Goal: Task Accomplishment & Management: Use online tool/utility

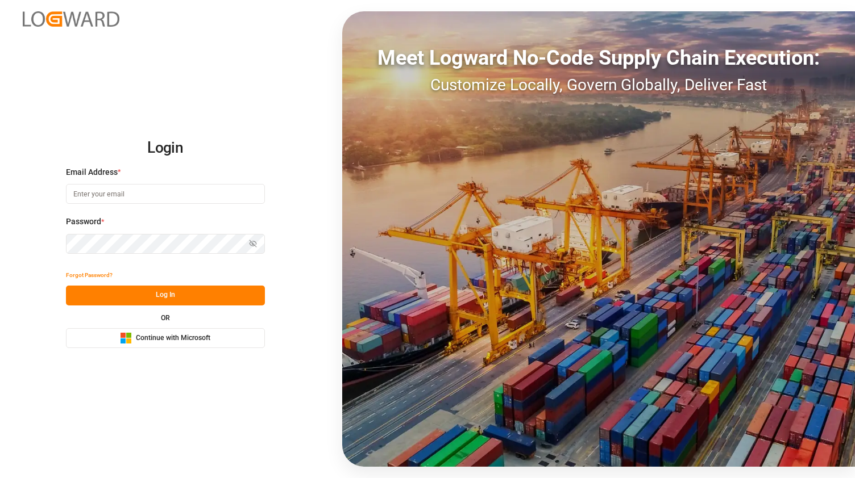
click at [173, 334] on span "Continue with Microsoft" at bounding box center [173, 339] width 74 height 10
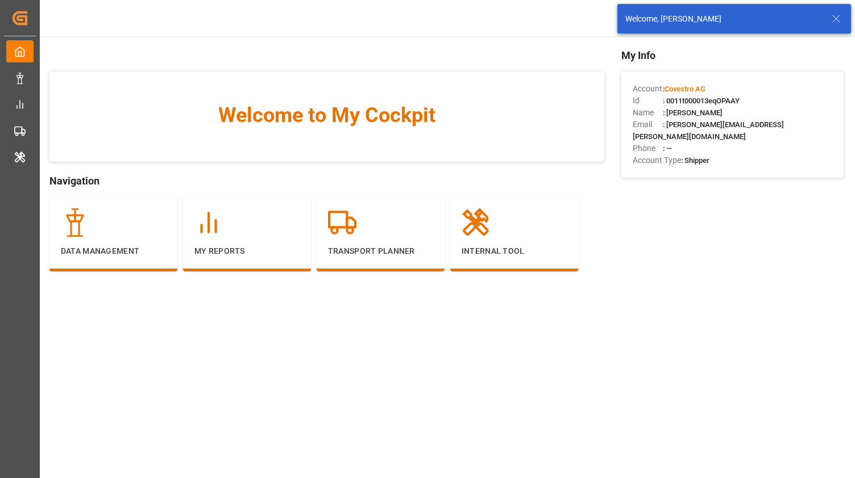
click at [833, 16] on line at bounding box center [835, 18] width 7 height 7
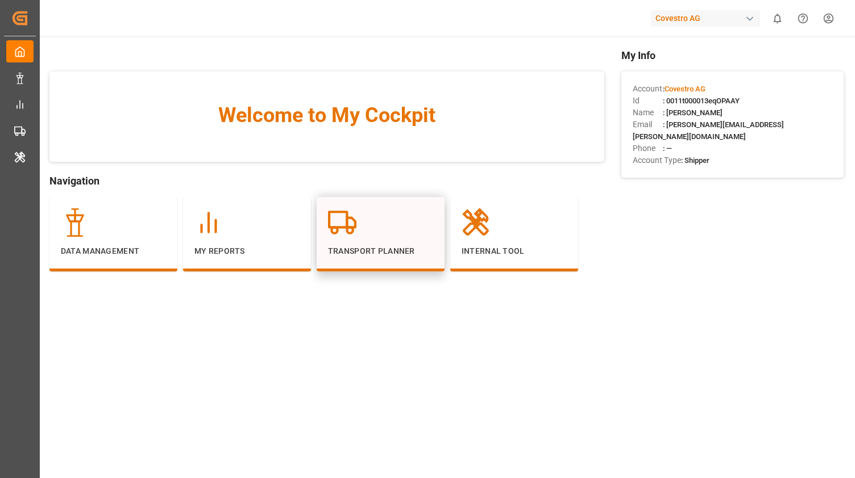
click at [353, 248] on p "Transport Planner" at bounding box center [380, 251] width 105 height 12
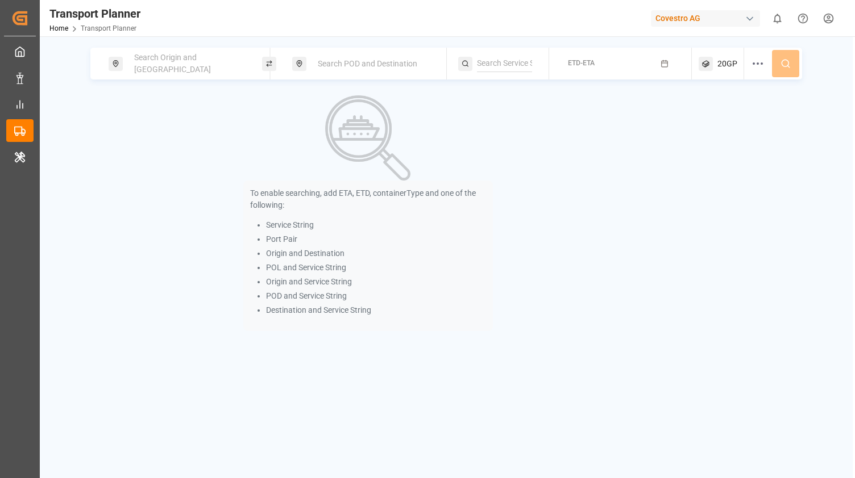
click at [162, 64] on span "Search Origin and [GEOGRAPHIC_DATA]" at bounding box center [172, 63] width 77 height 21
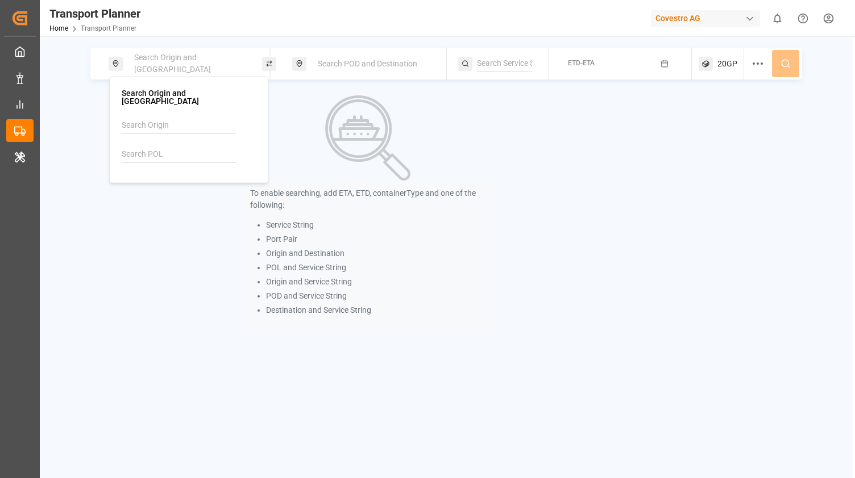
click at [148, 146] on input at bounding box center [179, 154] width 114 height 17
click at [147, 117] on input at bounding box center [179, 125] width 114 height 17
click at [161, 151] on span "NWC / EU" at bounding box center [153, 155] width 34 height 9
type input "NWC / EU"
click at [345, 59] on span "Search POD and Destination" at bounding box center [367, 63] width 99 height 9
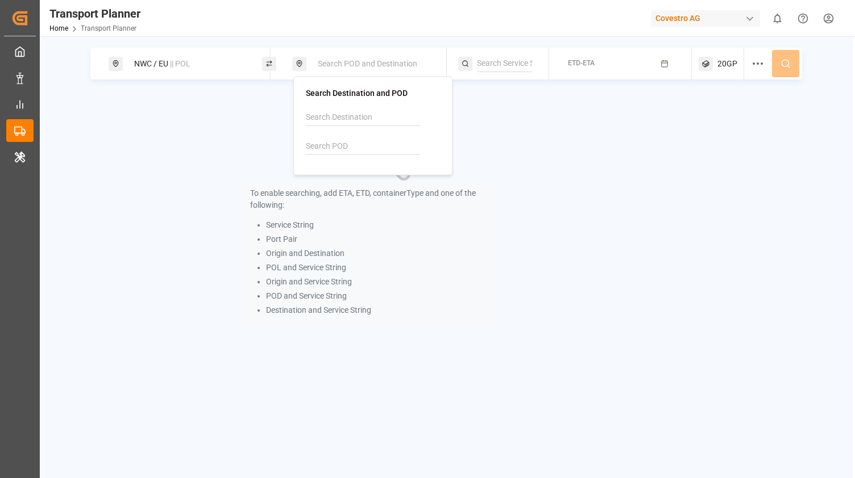
click at [341, 144] on input at bounding box center [363, 146] width 114 height 17
click at [340, 181] on span "PHMNN" at bounding box center [349, 177] width 29 height 12
type input "PHMNN"
click at [605, 66] on button "ETD-ETA" at bounding box center [620, 64] width 129 height 22
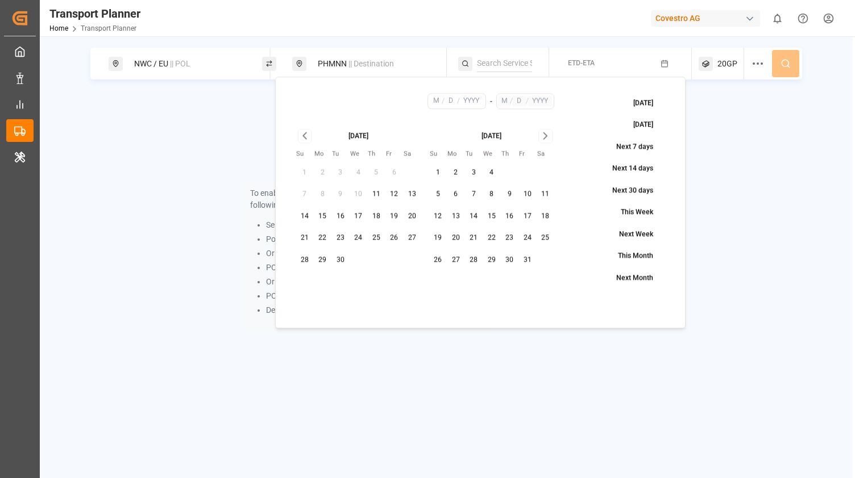
click at [382, 196] on button "11" at bounding box center [376, 195] width 18 height 18
type input "9"
type input "11"
type input "2025"
click at [537, 136] on div "[DATE]" at bounding box center [492, 135] width 126 height 12
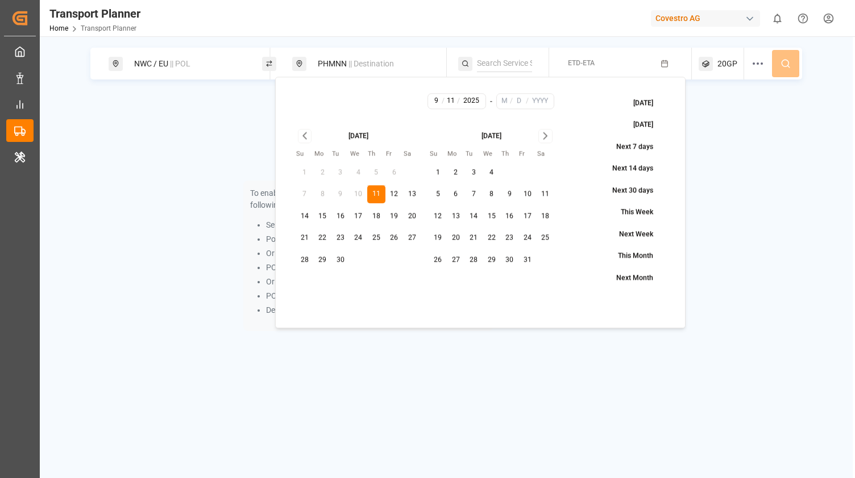
click at [537, 136] on div "[DATE]" at bounding box center [492, 135] width 126 height 12
click at [544, 137] on icon "Go to next month" at bounding box center [545, 137] width 13 height 14
click at [544, 137] on icon "Go to next month" at bounding box center [544, 136] width 3 height 6
click at [492, 259] on button "31" at bounding box center [491, 260] width 18 height 18
type input "12"
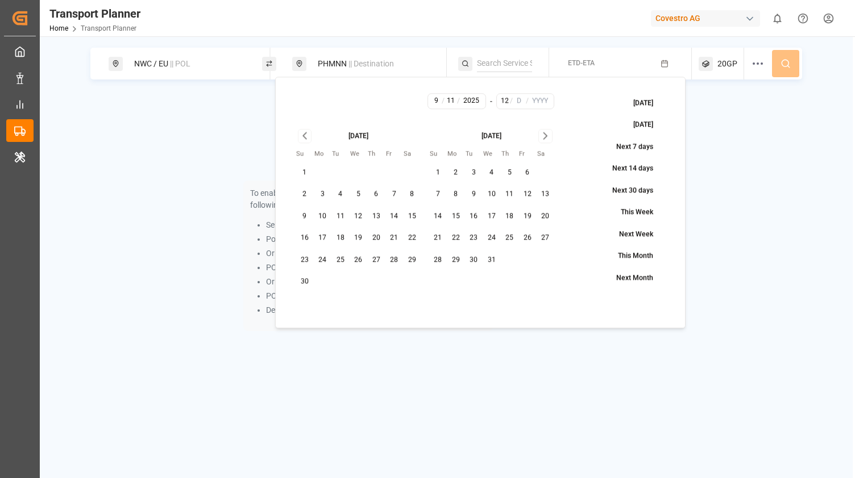
type input "31"
type input "2025"
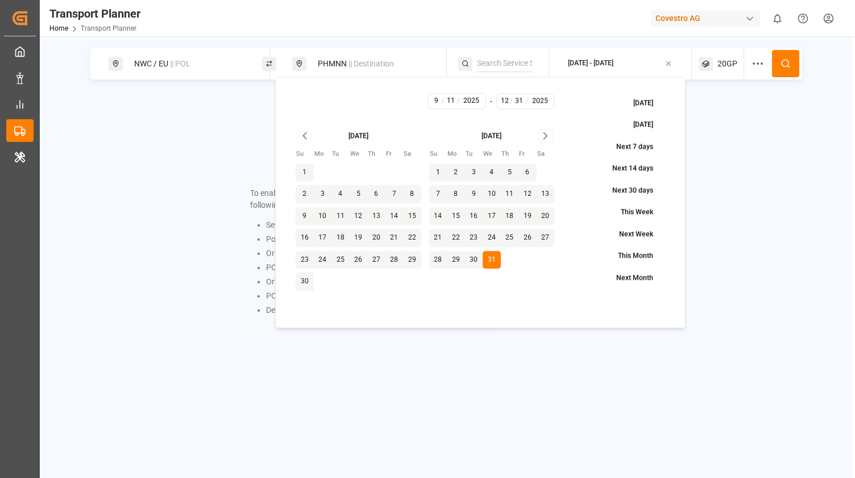
click at [788, 69] on button at bounding box center [785, 63] width 27 height 27
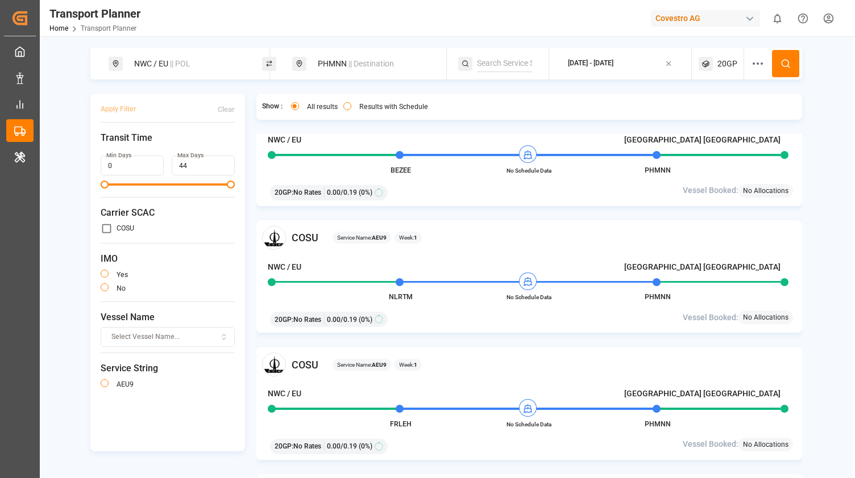
scroll to position [57, 0]
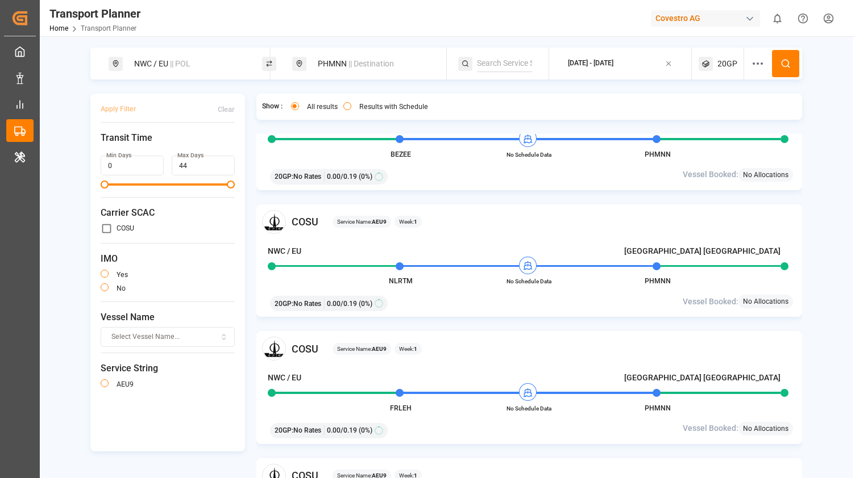
click at [334, 51] on div "PHMNN || Destination" at bounding box center [368, 64] width 153 height 32
click at [332, 59] on div "PHMNN || Destination" at bounding box center [372, 63] width 123 height 21
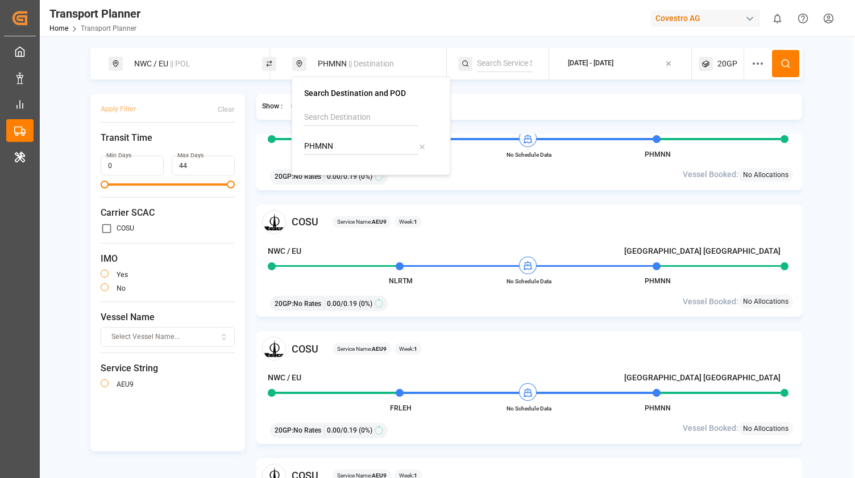
click at [421, 146] on icon at bounding box center [422, 147] width 8 height 8
click at [336, 116] on input at bounding box center [361, 117] width 114 height 17
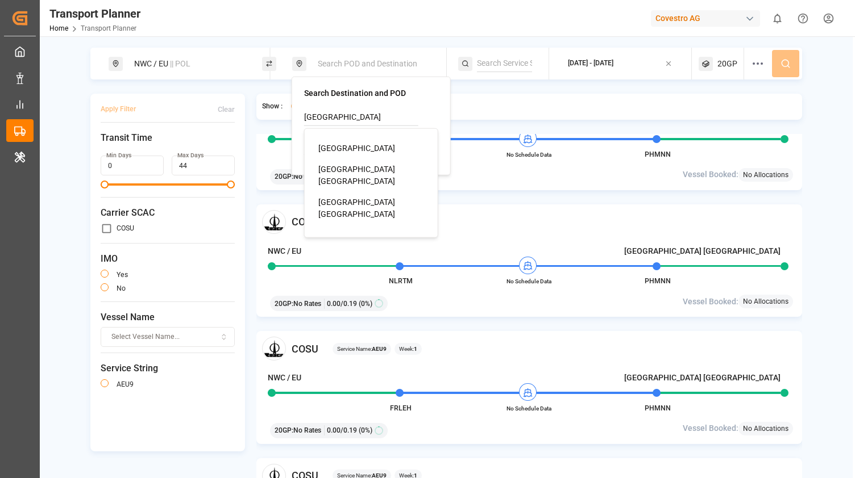
click at [365, 196] on div "[GEOGRAPHIC_DATA] [GEOGRAPHIC_DATA]" at bounding box center [373, 208] width 110 height 24
type input "[GEOGRAPHIC_DATA] [GEOGRAPHIC_DATA]"
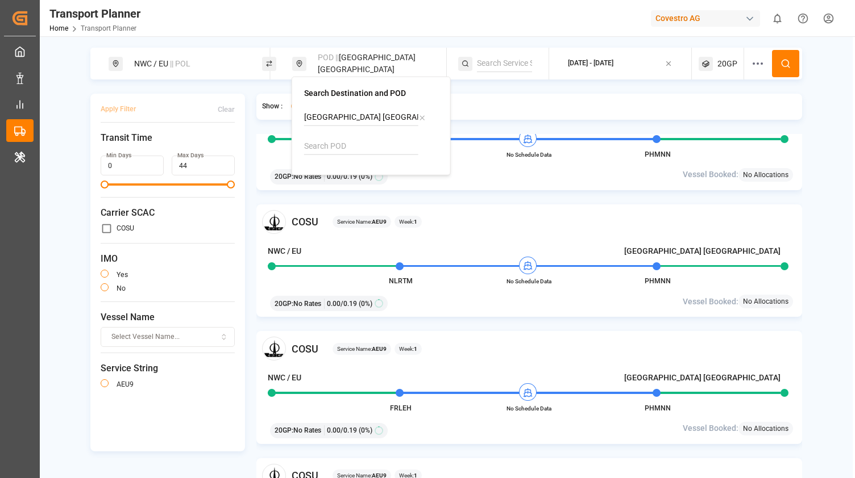
click at [786, 65] on circle at bounding box center [784, 63] width 7 height 7
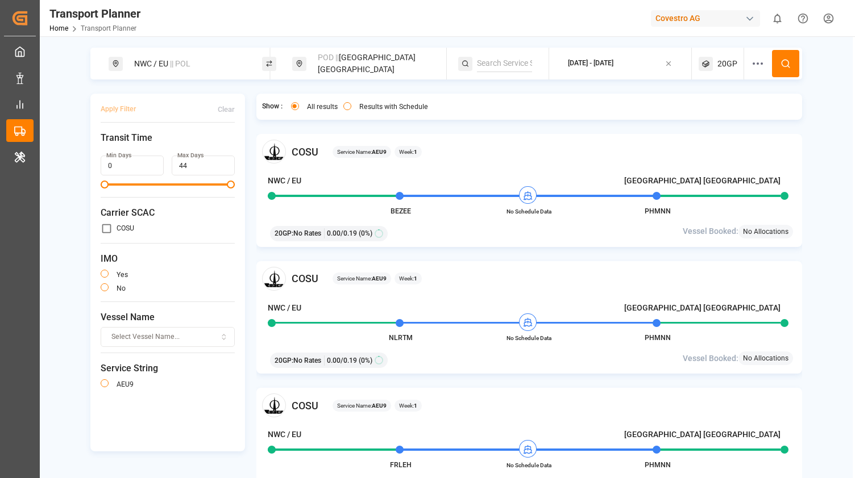
click at [725, 66] on span "20GP" at bounding box center [727, 64] width 20 height 12
click at [738, 118] on icon "button" at bounding box center [740, 118] width 8 height 8
click at [731, 121] on span "Select Container Type..." at bounding box center [709, 118] width 74 height 10
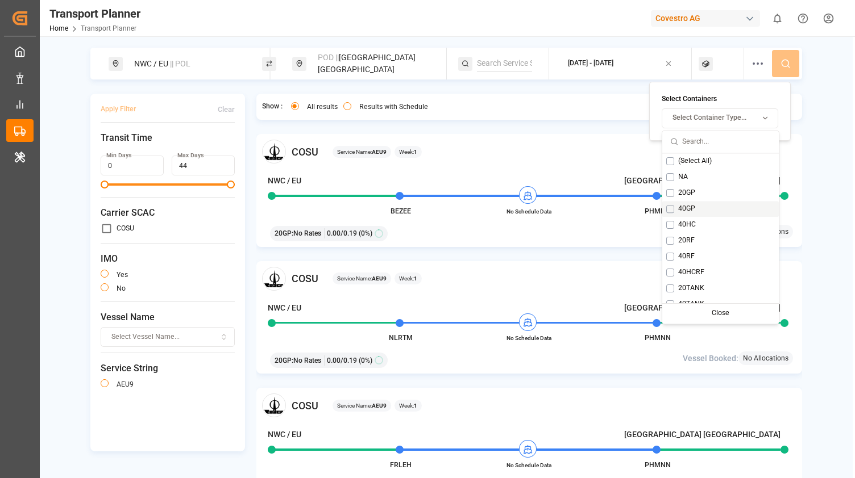
click at [668, 210] on button "Suggestions" at bounding box center [670, 209] width 8 height 8
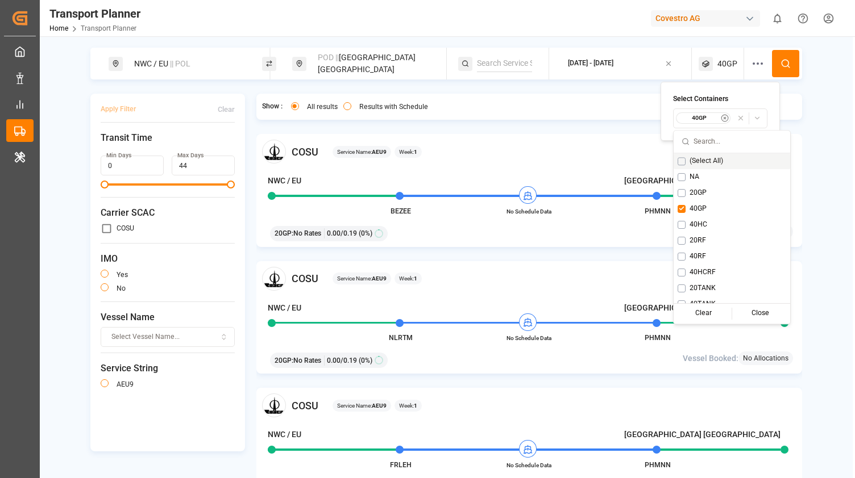
click at [783, 63] on icon at bounding box center [785, 64] width 10 height 10
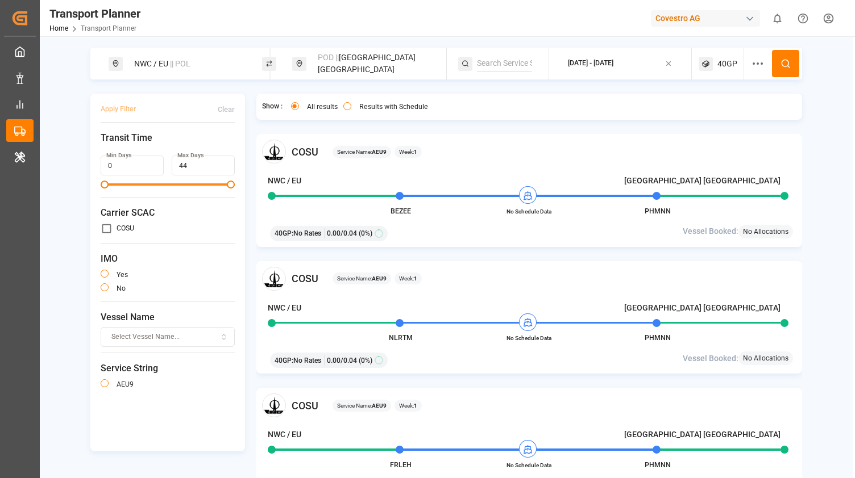
click at [204, 66] on div "NWC / EU || POL" at bounding box center [188, 63] width 123 height 21
click at [241, 122] on icon at bounding box center [238, 126] width 8 height 8
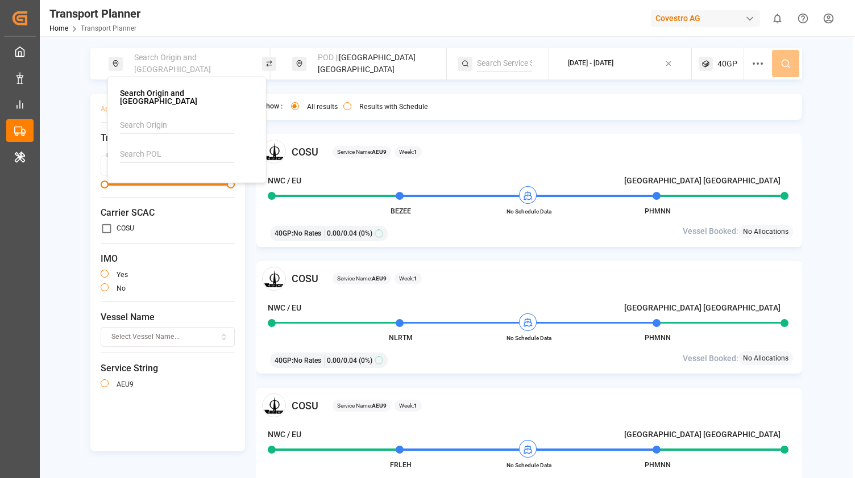
click at [167, 147] on input at bounding box center [177, 154] width 114 height 17
click at [159, 180] on b "NLRTM" at bounding box center [162, 184] width 27 height 9
type input "NLRTM"
click at [399, 61] on div "POD || [GEOGRAPHIC_DATA]" at bounding box center [372, 63] width 123 height 33
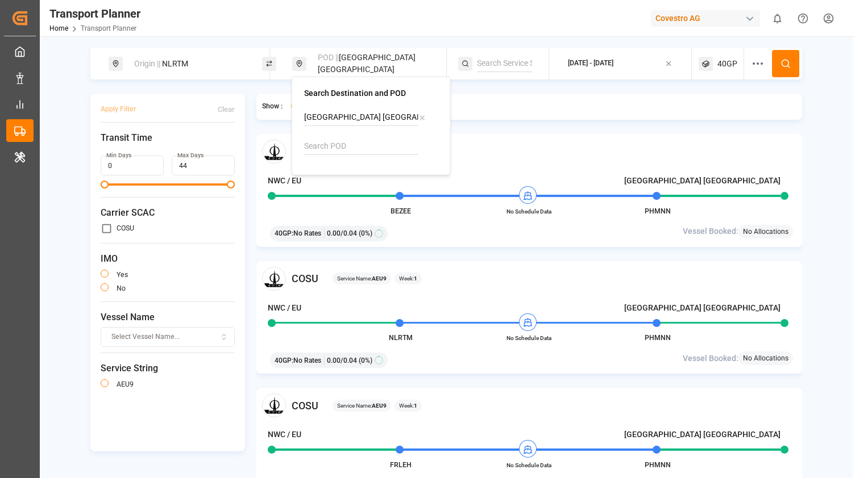
click at [416, 117] on input "[GEOGRAPHIC_DATA] [GEOGRAPHIC_DATA]" at bounding box center [361, 117] width 114 height 17
click at [421, 119] on icon at bounding box center [422, 118] width 8 height 8
click at [351, 144] on input at bounding box center [361, 146] width 114 height 17
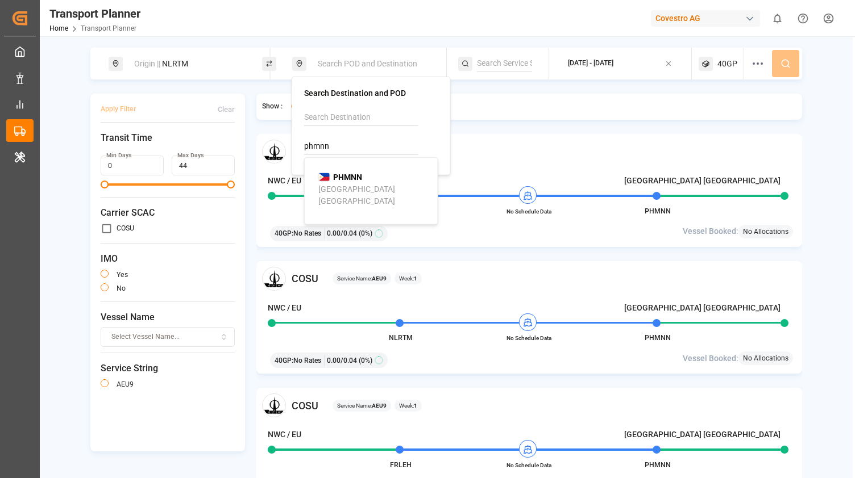
click at [342, 177] on b "PHMNN" at bounding box center [347, 176] width 29 height 9
type input "PHMNN"
click at [613, 61] on div "[DATE] - [DATE]" at bounding box center [590, 64] width 45 height 10
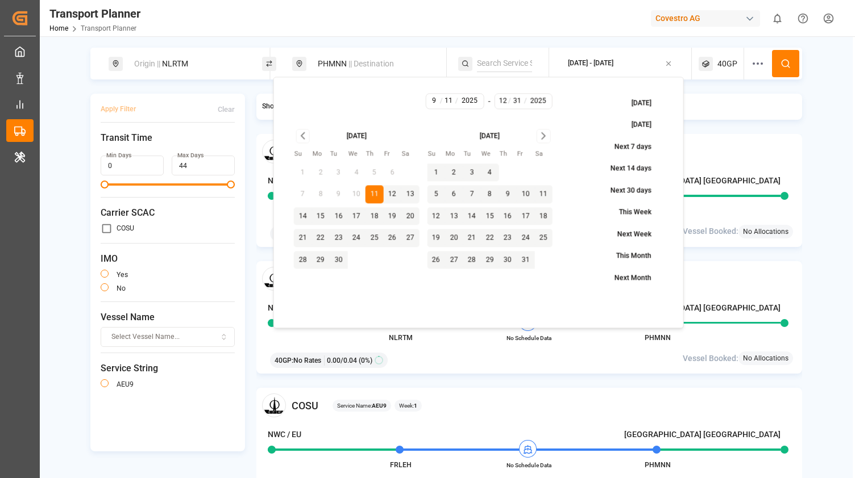
click at [375, 190] on button "11" at bounding box center [374, 195] width 18 height 18
click at [548, 134] on icon "Go to next month" at bounding box center [543, 137] width 13 height 14
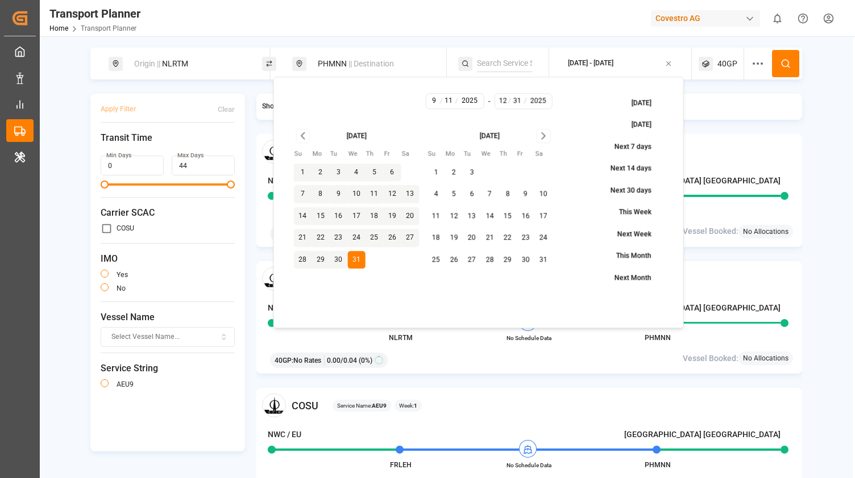
click at [457, 196] on button "5" at bounding box center [454, 195] width 18 height 18
type input "1"
type input "5"
type input "2026"
click at [780, 62] on icon at bounding box center [785, 64] width 10 height 10
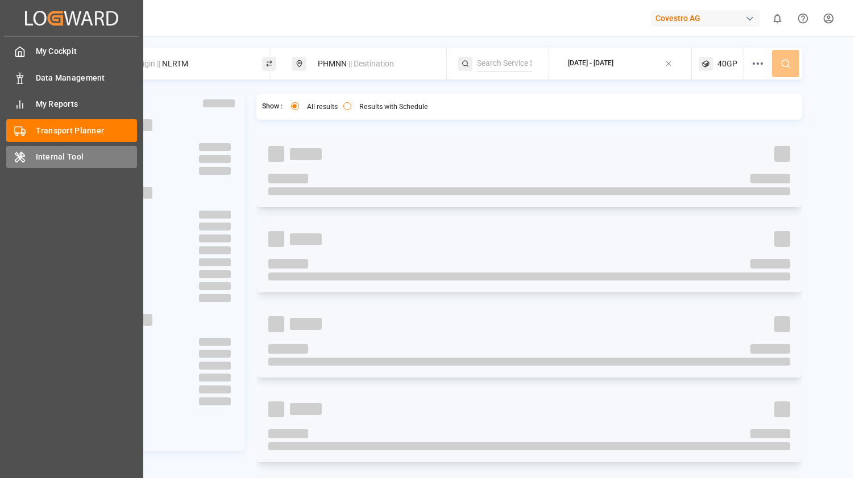
click at [37, 157] on span "Internal Tool" at bounding box center [87, 157] width 102 height 12
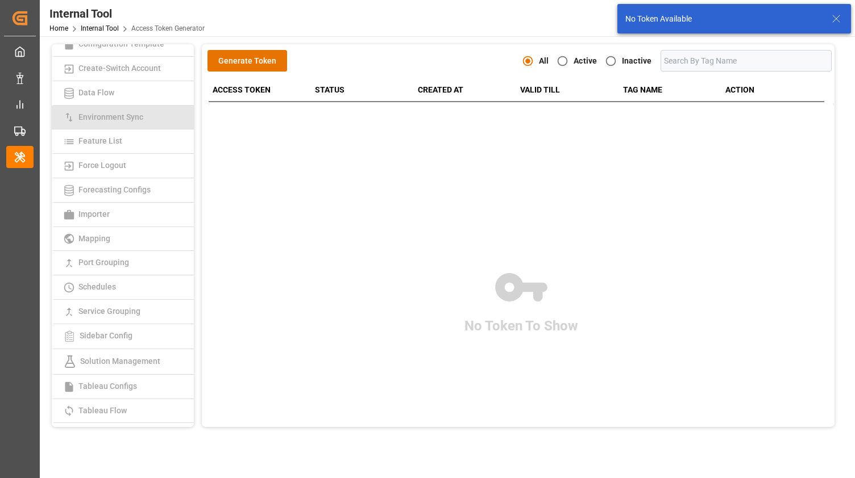
scroll to position [227, 0]
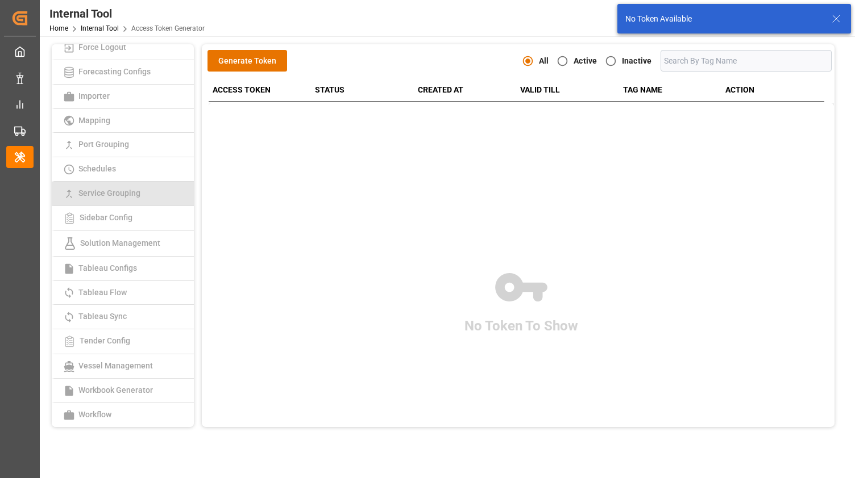
click at [122, 192] on span "Service Grouping" at bounding box center [109, 193] width 69 height 9
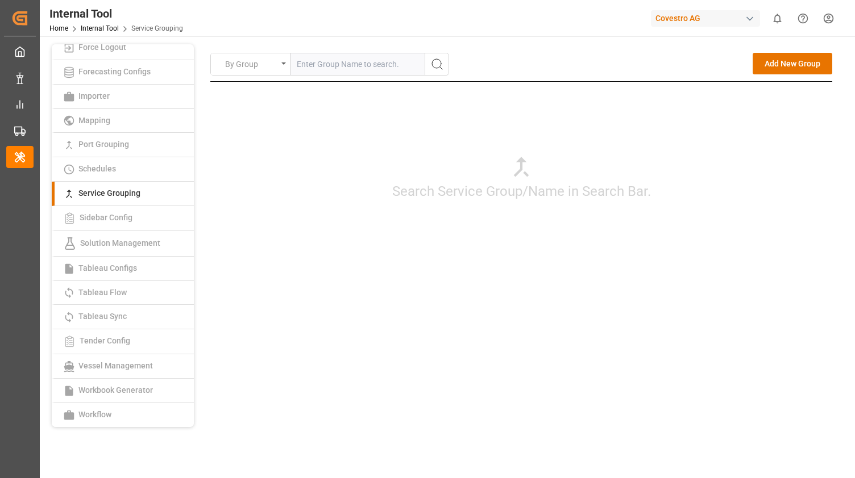
click at [318, 61] on input "text" at bounding box center [357, 64] width 134 height 22
type input "condor service"
click at [435, 62] on icon "search button" at bounding box center [437, 64] width 14 height 14
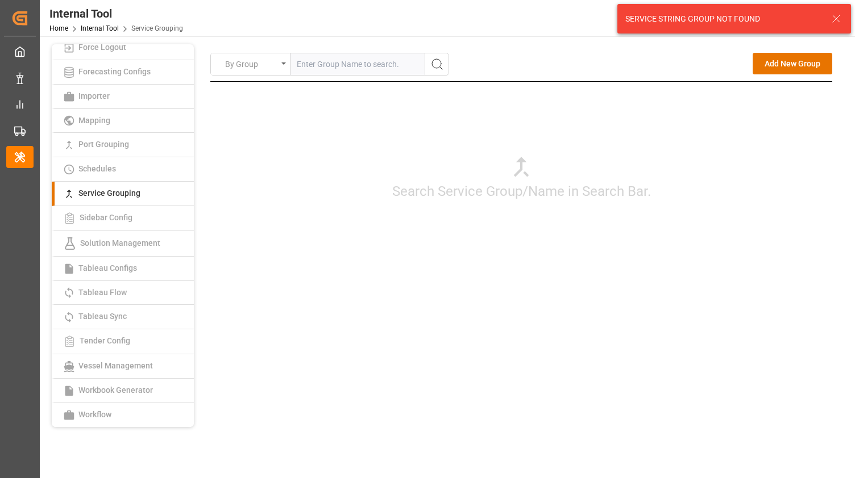
click at [361, 64] on input "text" at bounding box center [357, 64] width 134 height 22
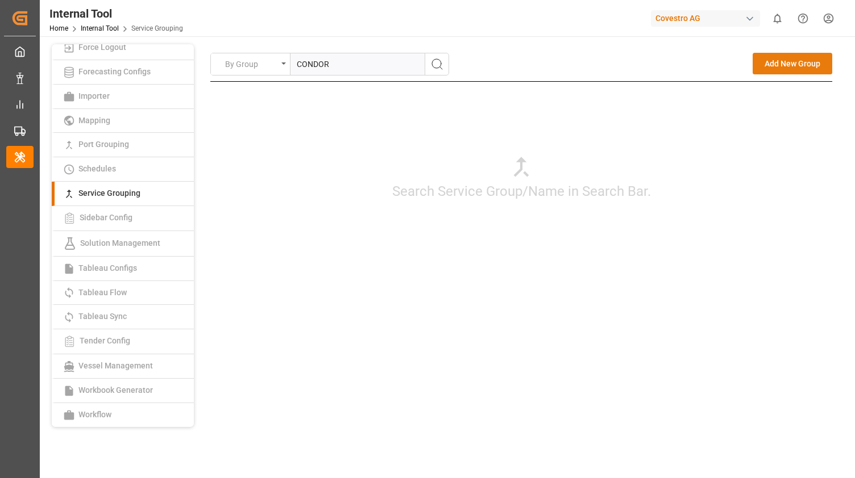
type input "CONDOR"
click at [792, 55] on button "Add New Group" at bounding box center [792, 64] width 80 height 22
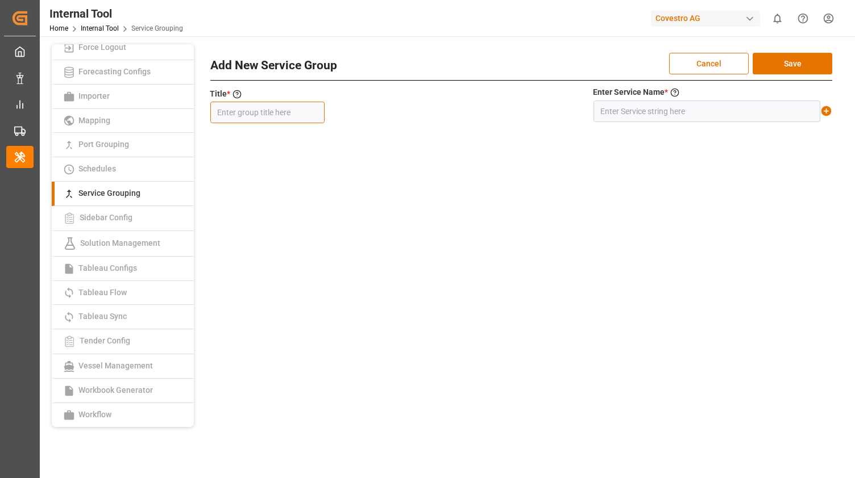
click at [270, 111] on input "text" at bounding box center [267, 113] width 114 height 22
type input "CONDOR SERVICE"
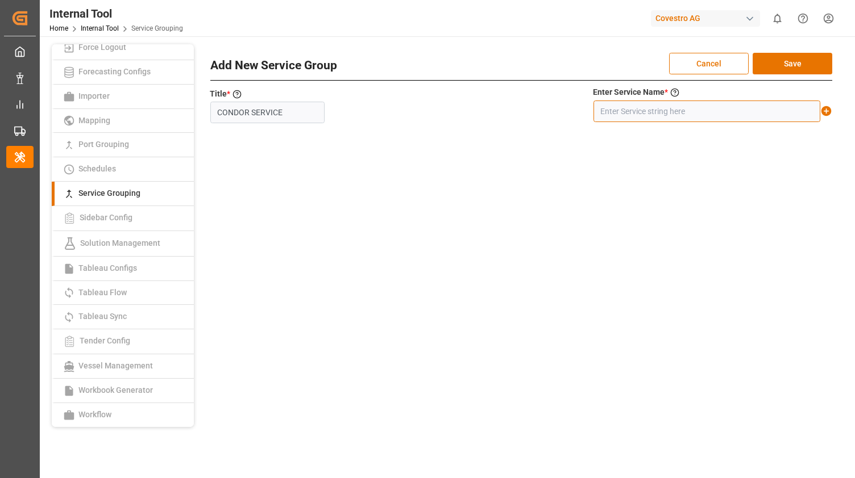
click at [680, 114] on input "text" at bounding box center [706, 112] width 227 height 22
type input "CONDOR SERVICE"
click at [818, 61] on button "Save" at bounding box center [792, 64] width 80 height 22
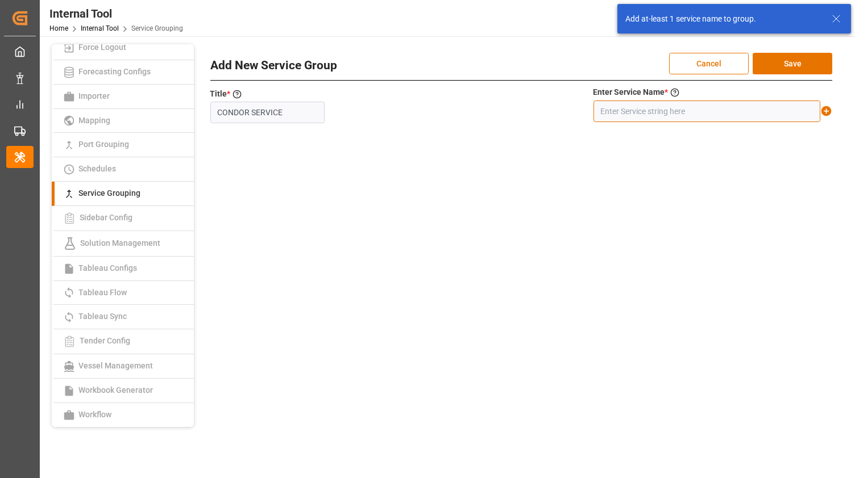
click at [678, 112] on input "text" at bounding box center [706, 112] width 227 height 22
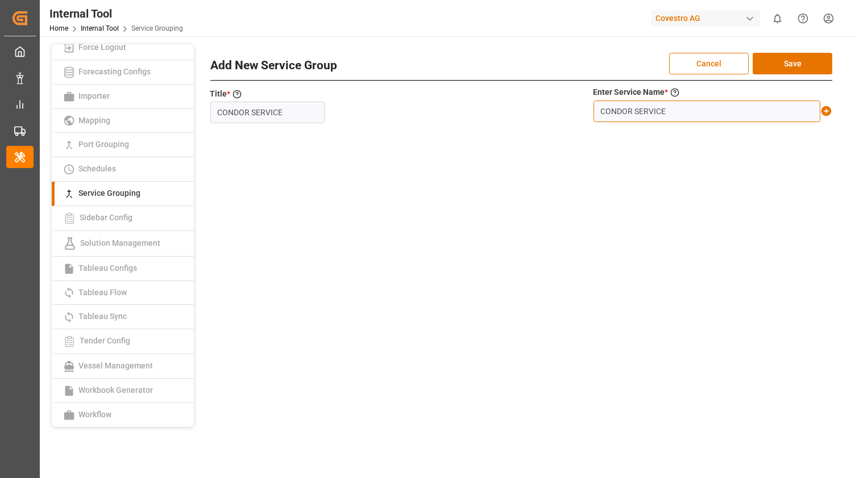
type input "CONDOR SERVICE"
click at [826, 110] on icon at bounding box center [826, 111] width 12 height 12
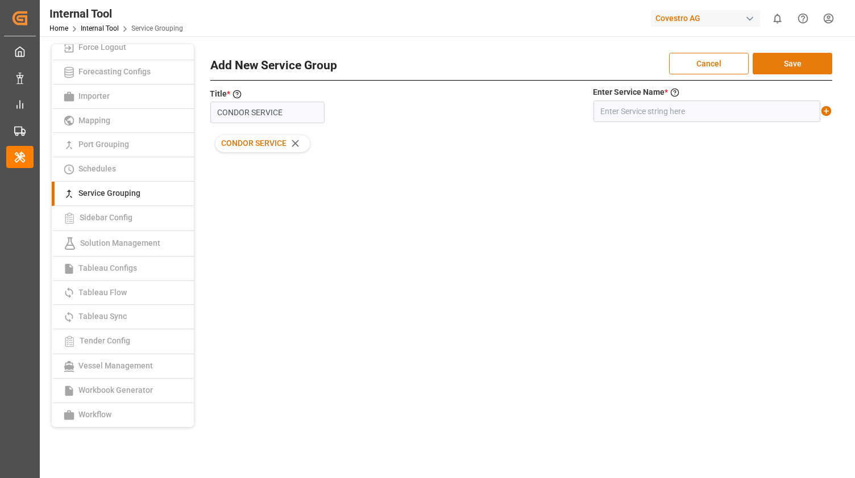
click at [797, 62] on button "Save" at bounding box center [792, 64] width 80 height 22
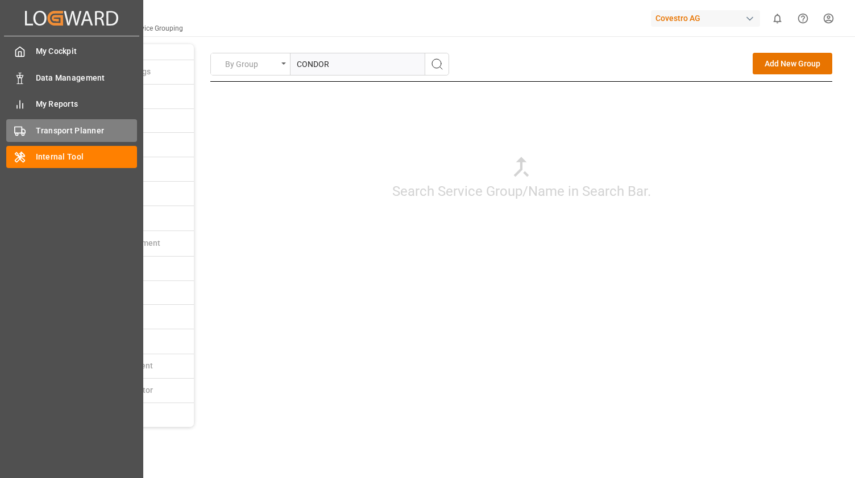
click at [30, 123] on div "Transport Planner Transport Planner" at bounding box center [71, 130] width 131 height 22
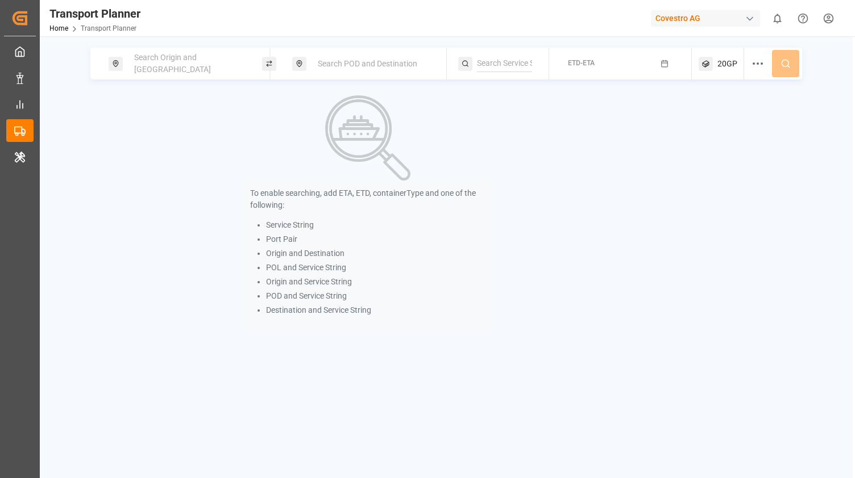
click at [176, 63] on span "Search Origin and [GEOGRAPHIC_DATA]" at bounding box center [172, 63] width 77 height 21
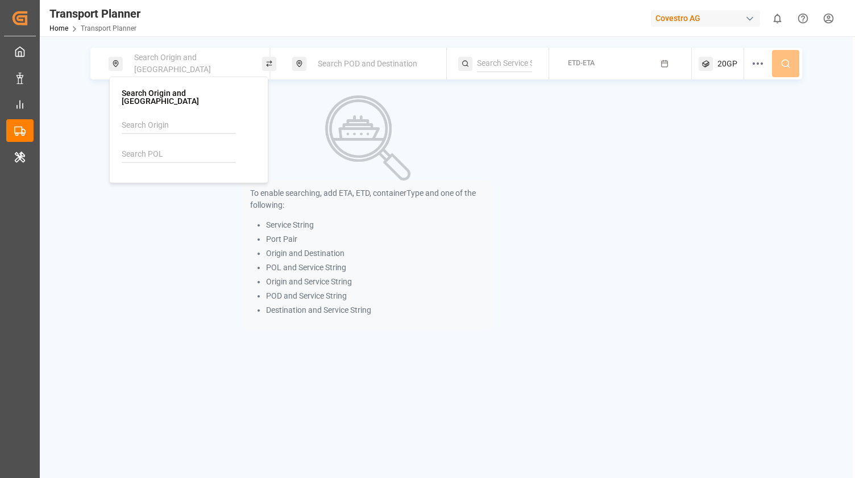
click at [160, 146] on input at bounding box center [179, 154] width 114 height 17
click at [167, 180] on b "NLRTM" at bounding box center [164, 184] width 27 height 9
type input "NLRTM"
click at [349, 72] on div "Search POD and Destination" at bounding box center [372, 63] width 123 height 21
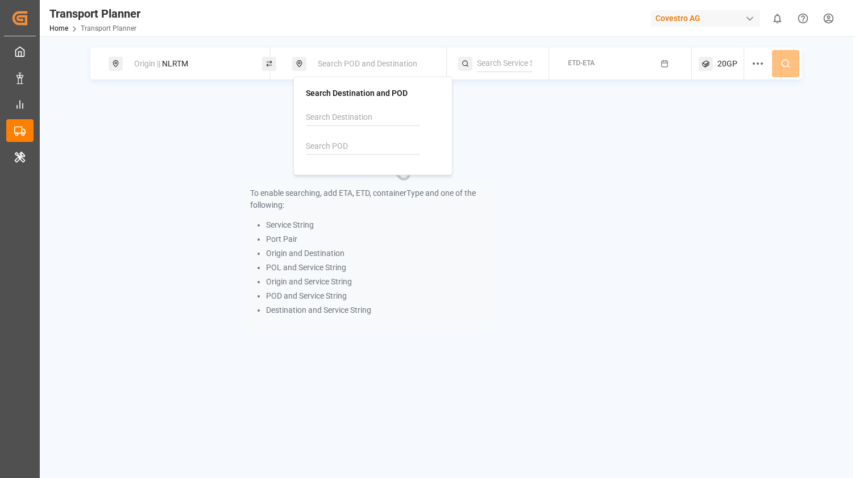
click at [332, 148] on input at bounding box center [363, 146] width 114 height 17
click at [344, 172] on b "PHMNN" at bounding box center [349, 176] width 29 height 9
type input "PHMNN"
click at [576, 70] on div "ETD-ETA" at bounding box center [581, 64] width 27 height 14
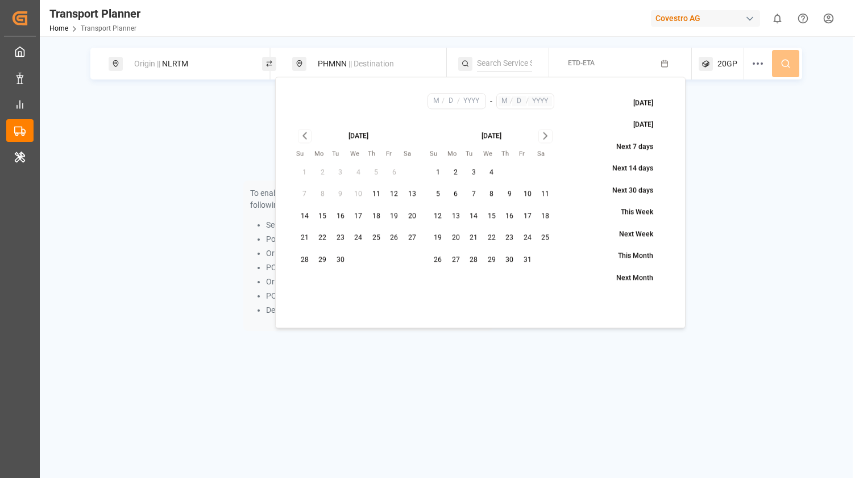
click at [377, 190] on button "11" at bounding box center [376, 195] width 18 height 18
type input "9"
type input "11"
type input "2025"
click at [548, 136] on icon "Go to next month" at bounding box center [545, 137] width 13 height 14
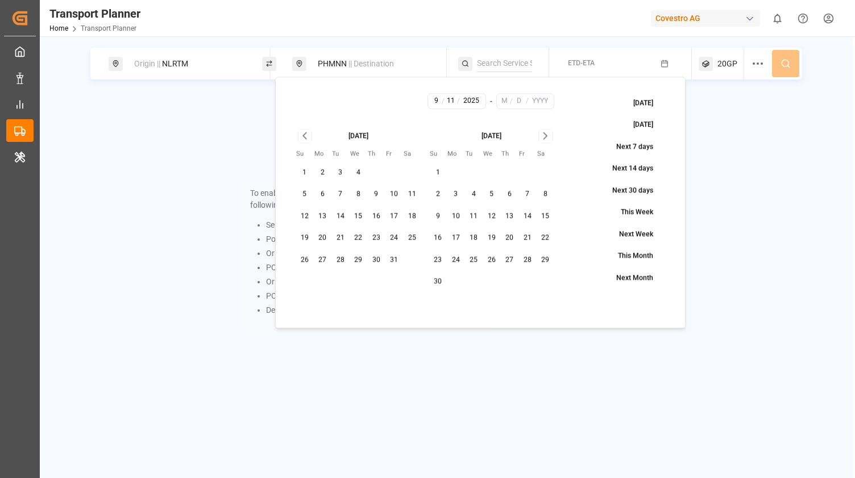
click at [548, 136] on icon "Go to next month" at bounding box center [545, 137] width 13 height 14
click at [491, 257] on button "31" at bounding box center [491, 260] width 18 height 18
type input "12"
type input "31"
type input "2025"
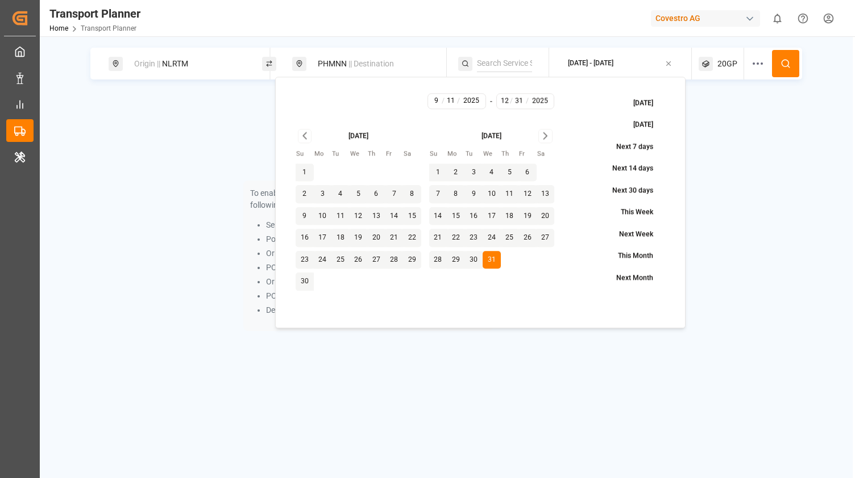
click at [788, 60] on icon at bounding box center [785, 64] width 10 height 10
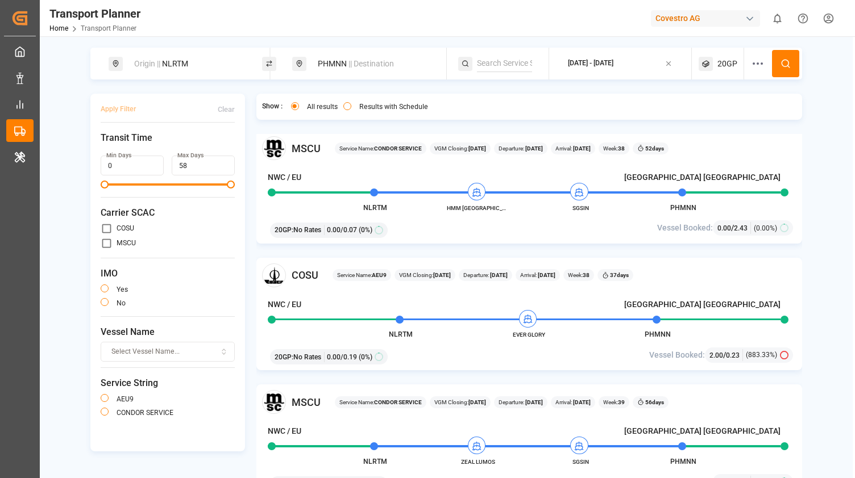
scroll to position [568, 0]
